Goal: Navigation & Orientation: Find specific page/section

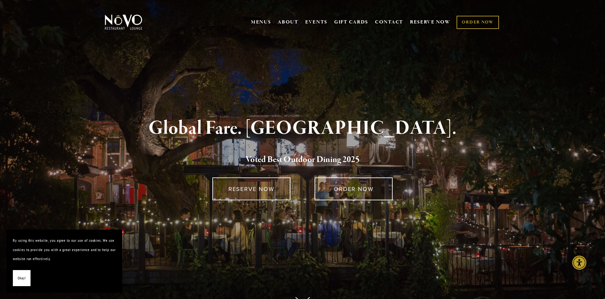
click at [302, 149] on div "Global Fare. Creekside Ambiance. Voted Best Outdoor Dining 202 5" at bounding box center [302, 142] width 374 height 48
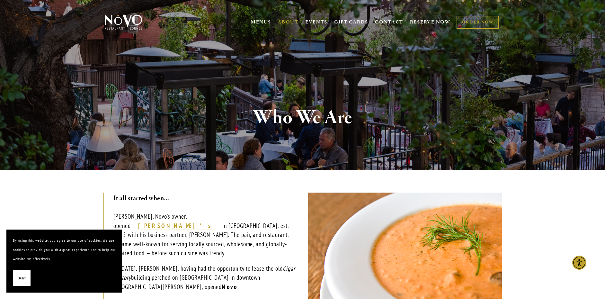
click at [302, 149] on div "Who We Are" at bounding box center [302, 117] width 462 height 104
